Goal: Information Seeking & Learning: Learn about a topic

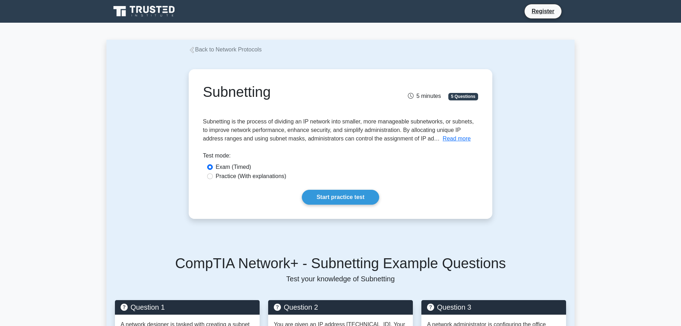
click at [248, 177] on label "Practice (With explanations)" at bounding box center [251, 176] width 71 height 9
click at [213, 177] on input "Practice (With explanations)" at bounding box center [210, 176] width 6 height 6
radio input "true"
click at [338, 193] on link "Start practice test" at bounding box center [340, 197] width 77 height 15
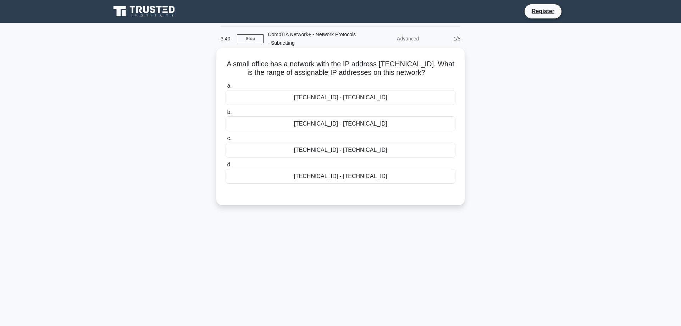
click at [337, 179] on div "192.168.100.129 - 192.168.100.159" at bounding box center [340, 176] width 230 height 15
click at [225, 167] on input "d. 192.168.100.129 - 192.168.100.159" at bounding box center [225, 164] width 0 height 5
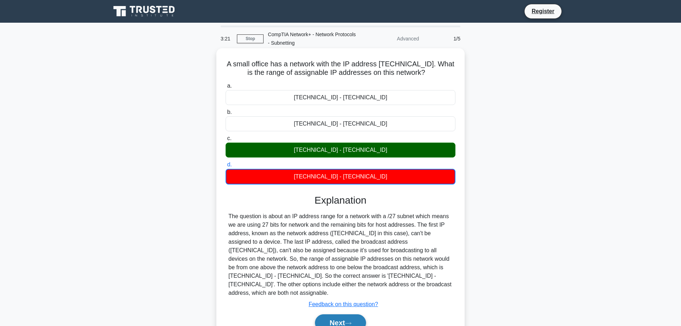
click at [329, 314] on button "Next" at bounding box center [340, 322] width 51 height 17
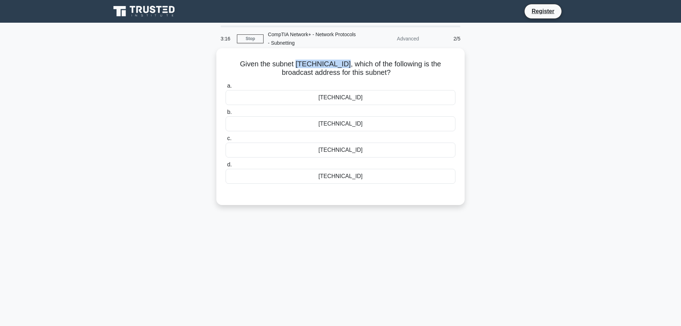
drag, startPoint x: 295, startPoint y: 66, endPoint x: 341, endPoint y: 65, distance: 45.4
click at [341, 65] on h5 "Given the subnet 192.168.45.192/28, which of the following is the broadcast add…" at bounding box center [340, 69] width 231 height 18
click at [334, 73] on h5 "Given the subnet 192.168.45.192/28, which of the following is the broadcast add…" at bounding box center [340, 69] width 231 height 18
drag, startPoint x: 329, startPoint y: 65, endPoint x: 347, endPoint y: 65, distance: 18.1
click at [347, 65] on h5 "Given the subnet 192.168.45.192/28, which of the following is the broadcast add…" at bounding box center [340, 69] width 231 height 18
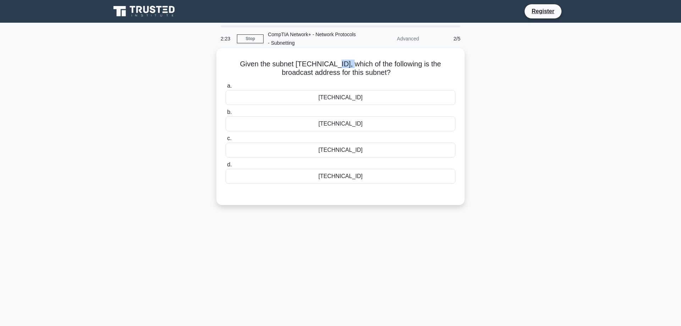
click at [347, 65] on h5 "Given the subnet 192.168.45.192/28, which of the following is the broadcast add…" at bounding box center [340, 69] width 231 height 18
click at [353, 130] on div "192.168.45.208" at bounding box center [340, 123] width 230 height 15
click at [225, 115] on input "b. 192.168.45.208" at bounding box center [225, 112] width 0 height 5
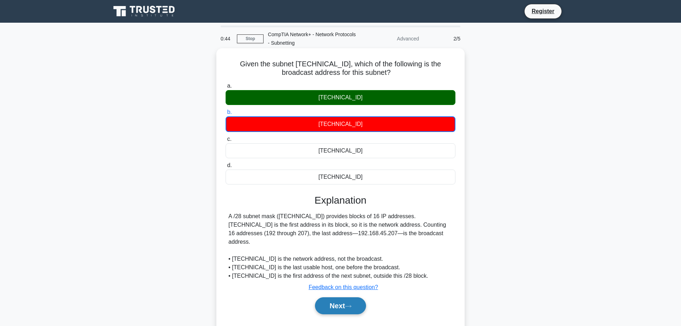
click at [356, 298] on button "Next" at bounding box center [340, 305] width 51 height 17
